Goal: Go to known website: Go to known website

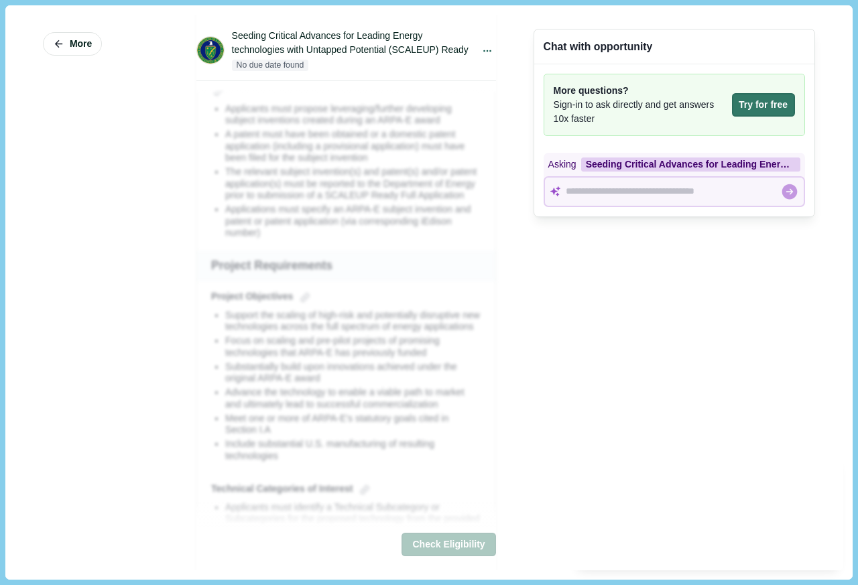
scroll to position [1447, 0]
